Goal: Transaction & Acquisition: Purchase product/service

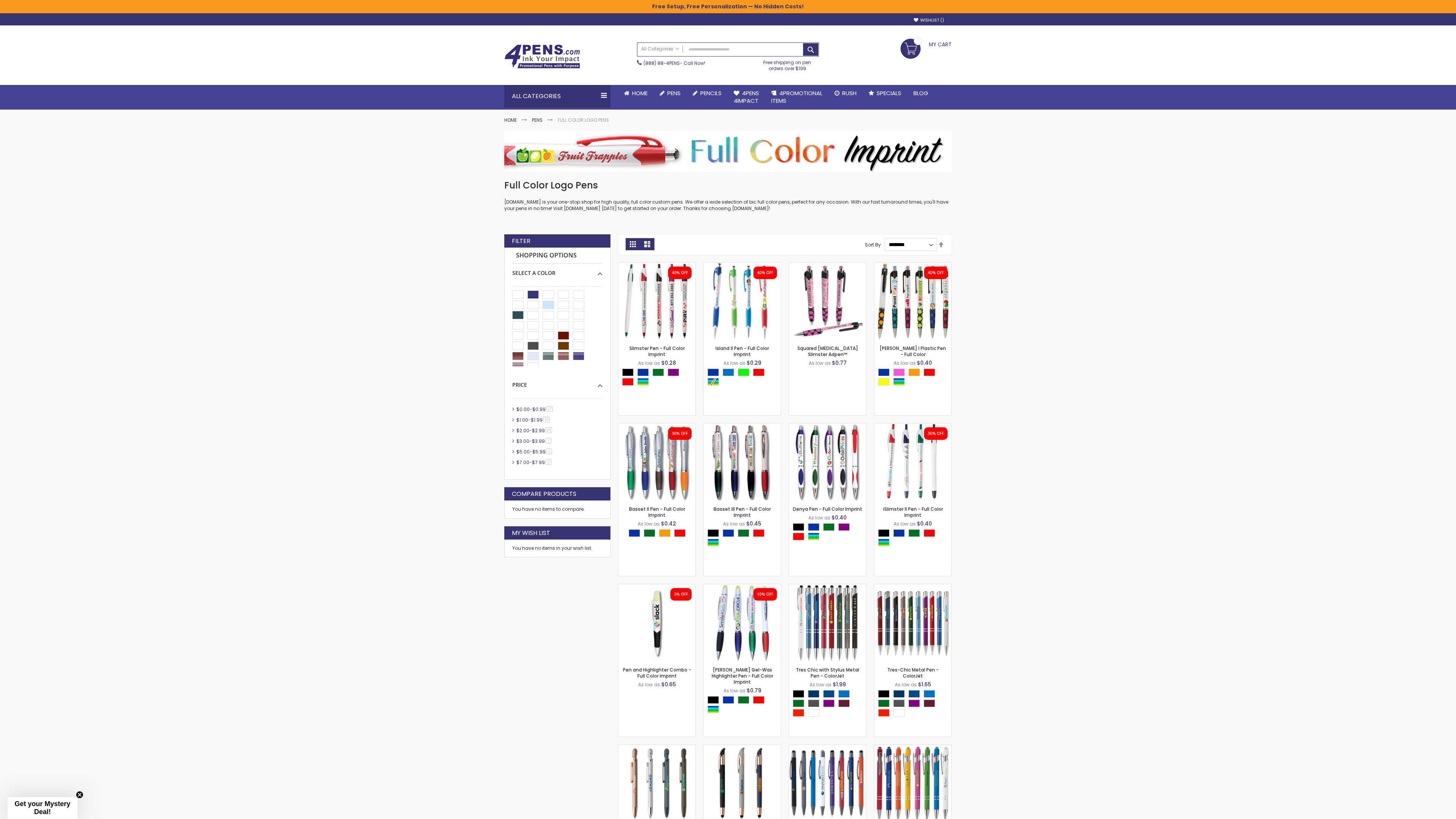
click at [647, 238] on link "List" at bounding box center [647, 244] width 14 height 12
